Goal: Find specific page/section: Locate a particular part of the current website

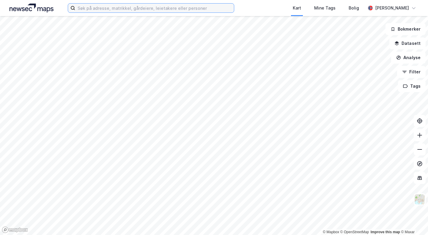
click at [171, 9] on input at bounding box center [154, 8] width 159 height 9
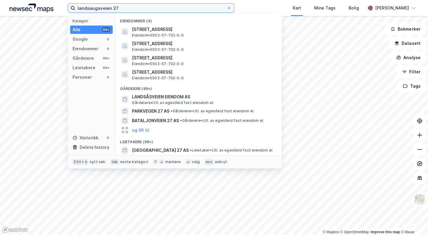
click at [89, 7] on input "landsaugsveien 27" at bounding box center [151, 8] width 152 height 9
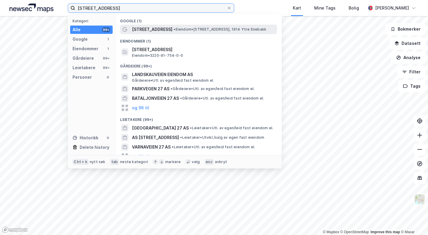
type input "[STREET_ADDRESS]"
click at [157, 30] on span "[STREET_ADDRESS]" at bounding box center [152, 29] width 40 height 7
